Goal: Communication & Community: Share content

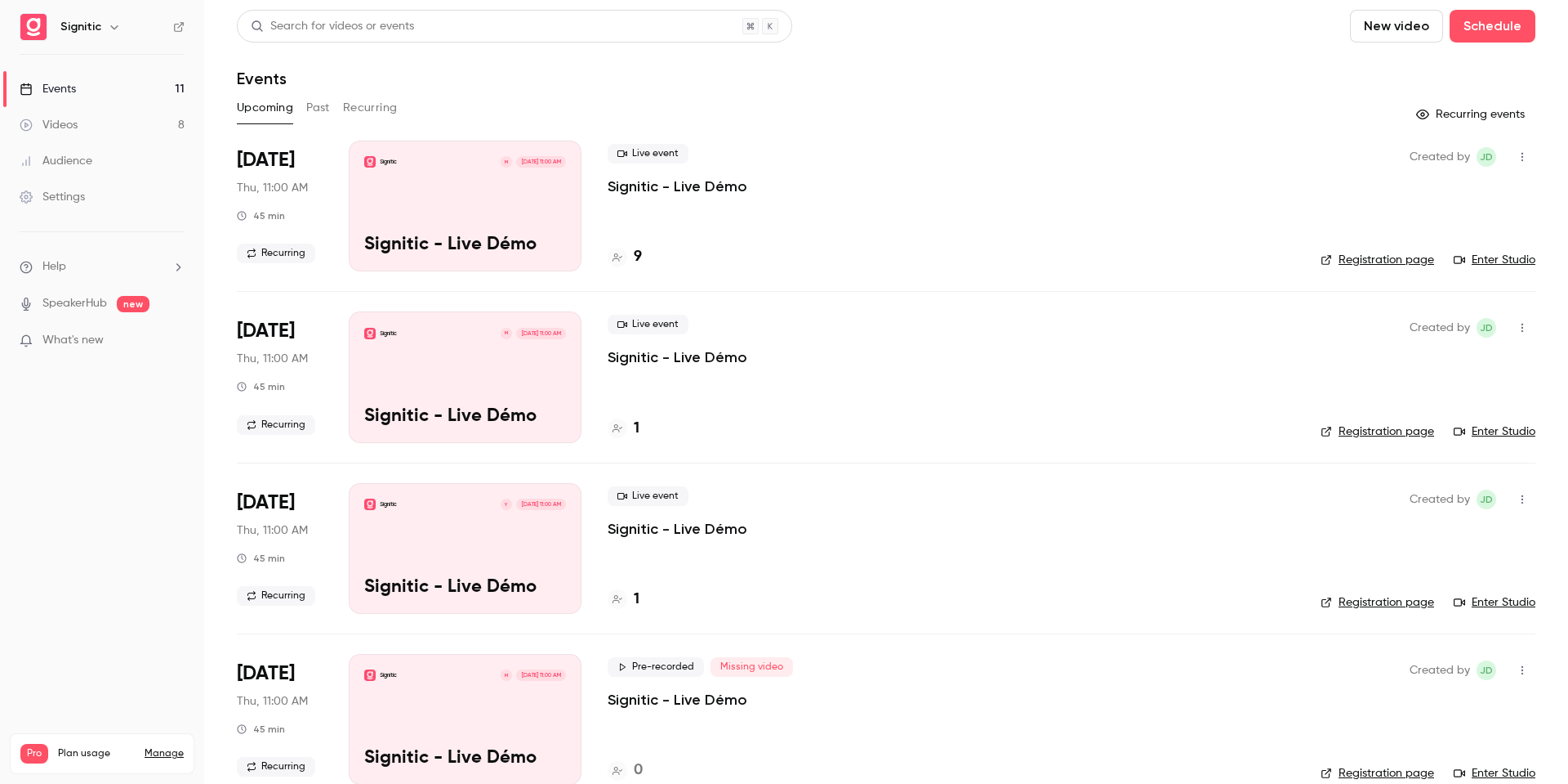
click at [663, 184] on p "Signitic - Live Démo" at bounding box center [678, 187] width 140 height 20
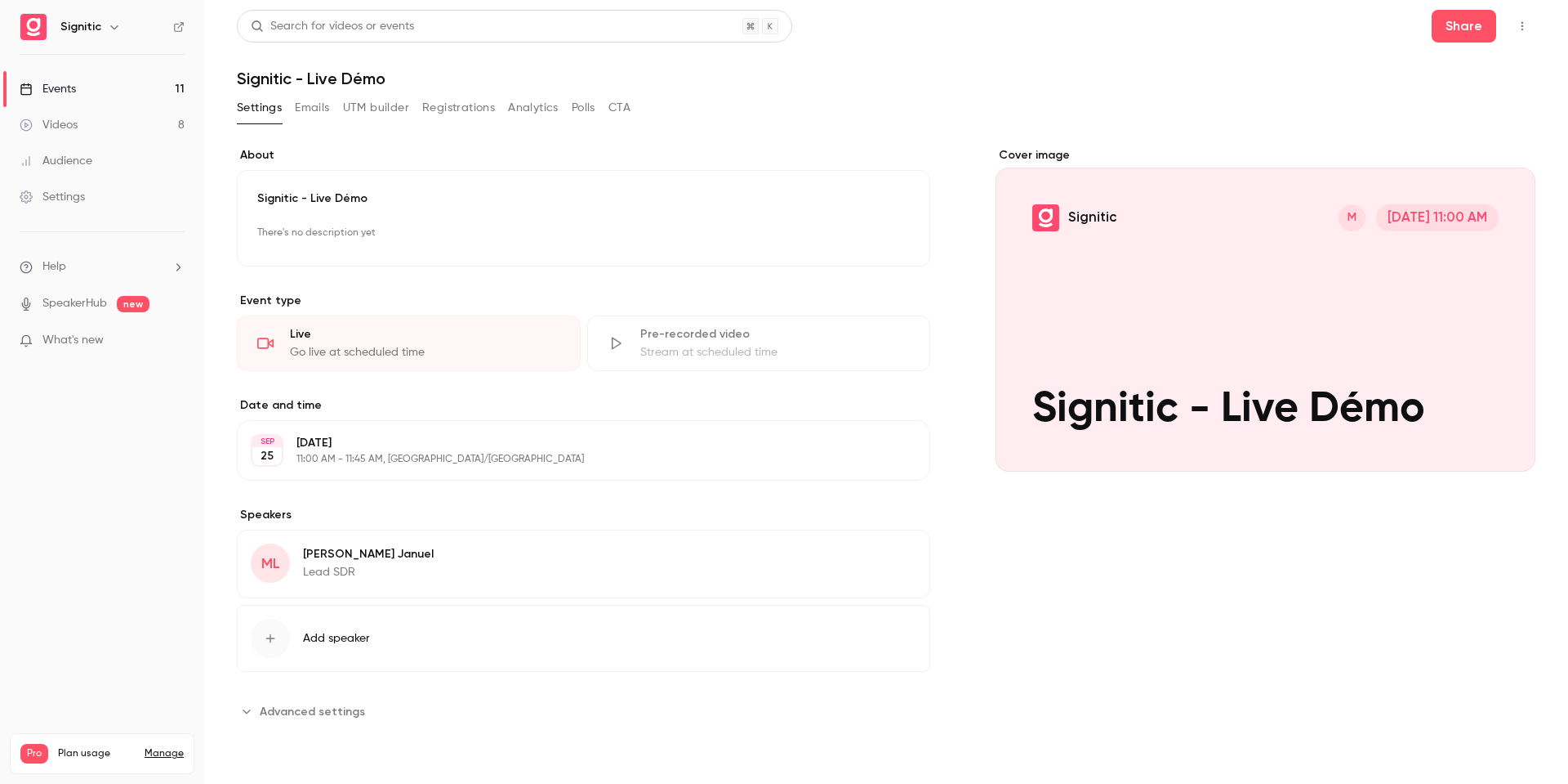
click at [417, 119] on div "Settings Emails UTM builder Registrations Analytics Polls CTA" at bounding box center [434, 108] width 394 height 26
click at [440, 111] on button "Registrations" at bounding box center [459, 108] width 73 height 26
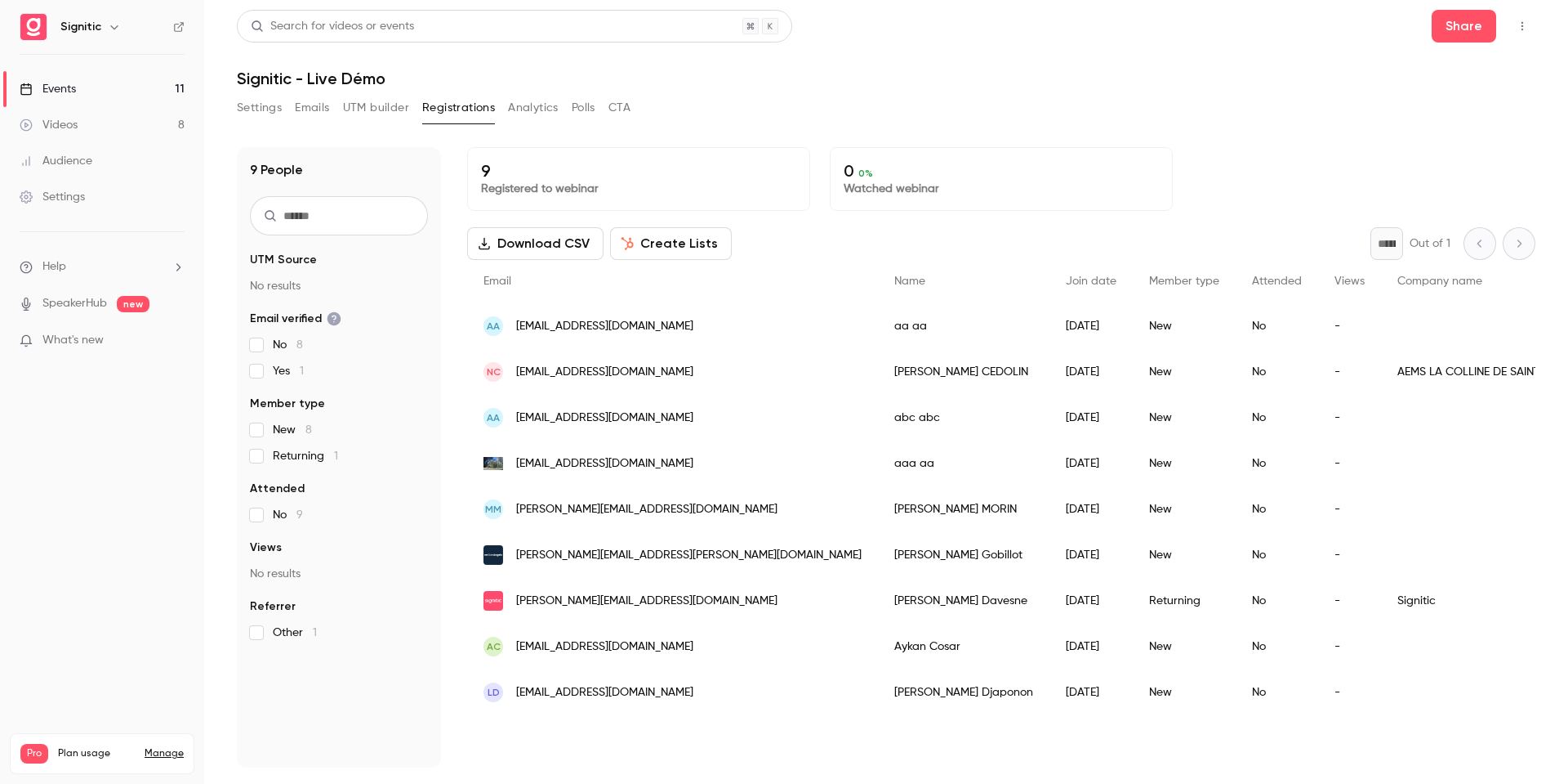
click at [1525, 22] on icon "button" at bounding box center [1522, 25] width 13 height 11
click at [1451, 23] on div at bounding box center [784, 392] width 1568 height 784
click at [1454, 27] on button "Share" at bounding box center [1464, 26] width 65 height 33
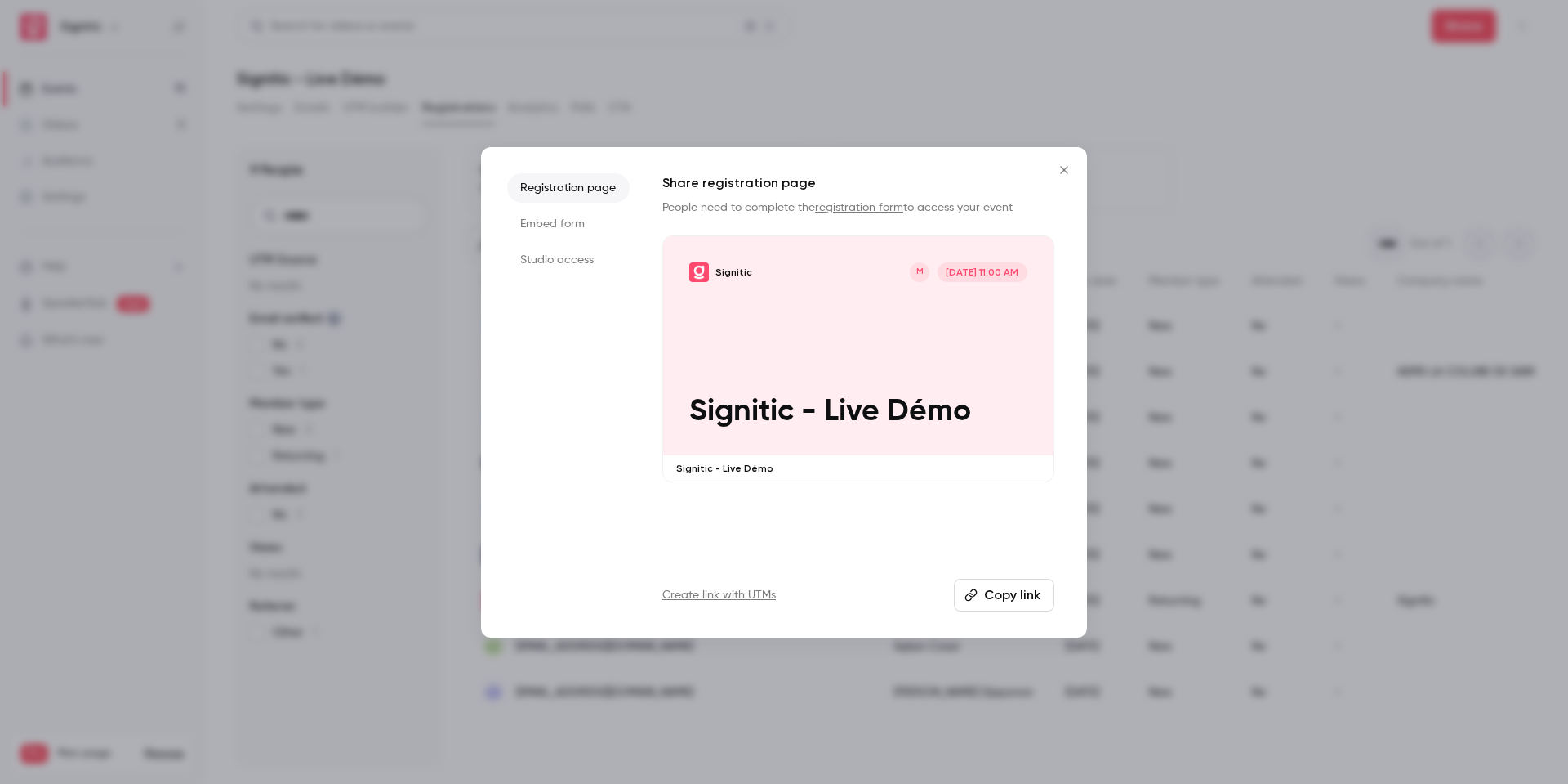
click at [860, 208] on link "registration form" at bounding box center [859, 207] width 88 height 11
click at [999, 591] on button "Copy link" at bounding box center [1004, 595] width 101 height 33
click at [704, 87] on div at bounding box center [784, 392] width 1568 height 784
